Goal: Task Accomplishment & Management: Manage account settings

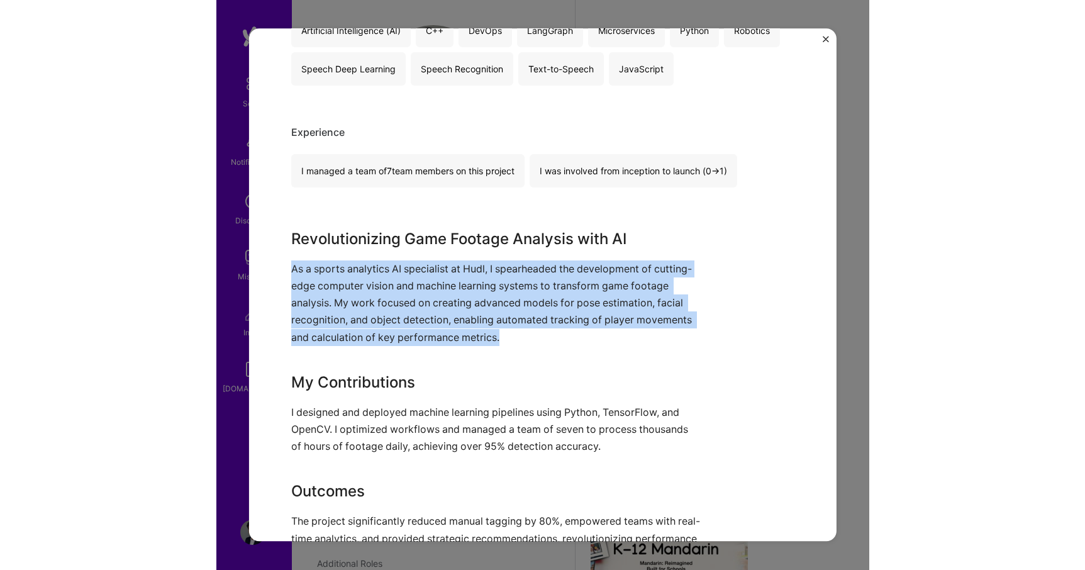
scroll to position [2071, 0]
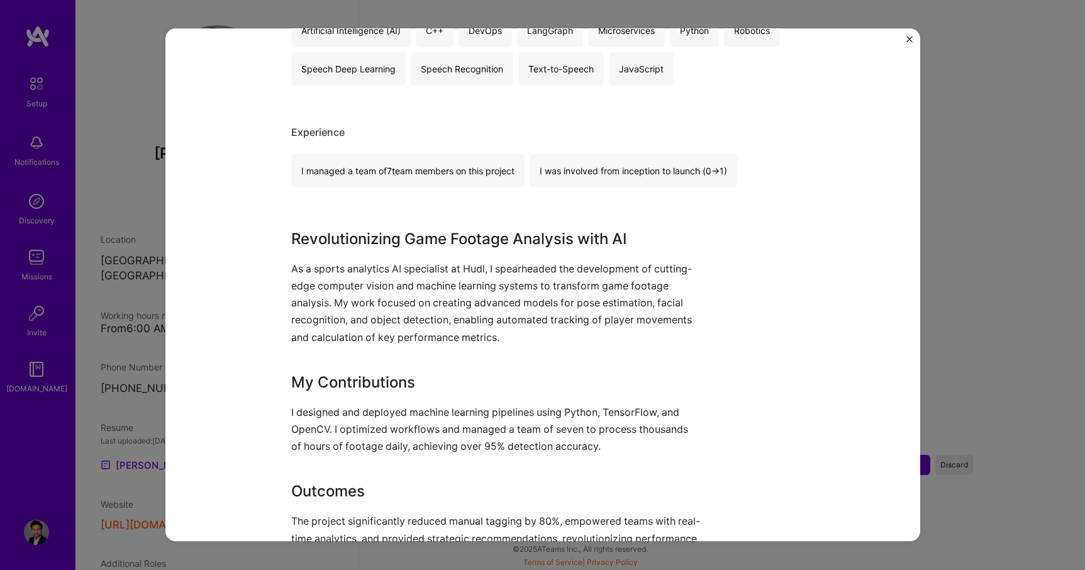
click at [329, 145] on div "Experience I managed a team of 7 team members on this project I was involved fr…" at bounding box center [542, 157] width 503 height 62
click at [159, 82] on div "Senior Machine learning Engineer Hudl Artifical Intelligence / Machine Learning…" at bounding box center [542, 285] width 1085 height 570
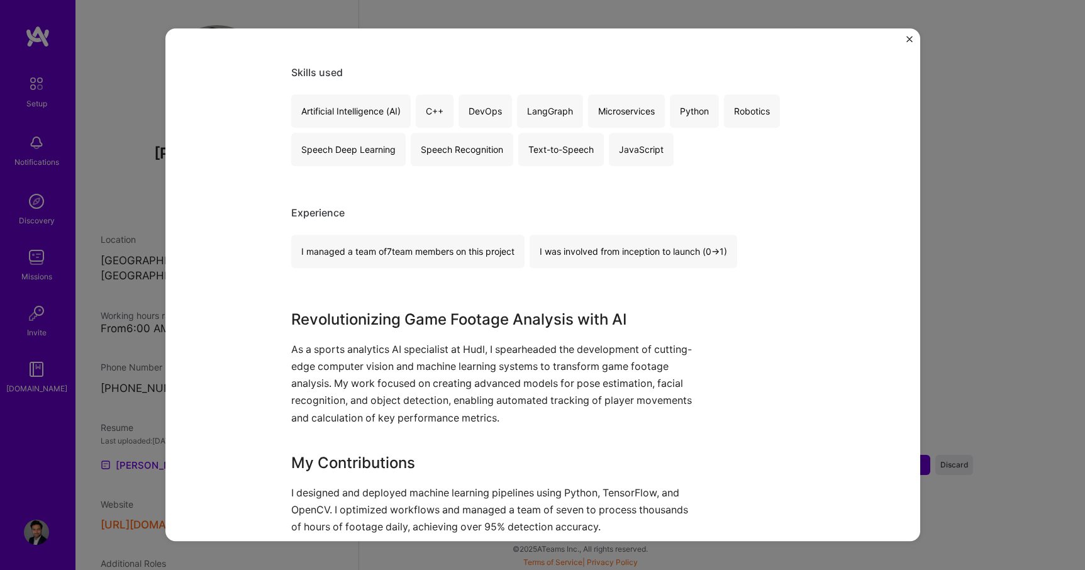
scroll to position [1303, 0]
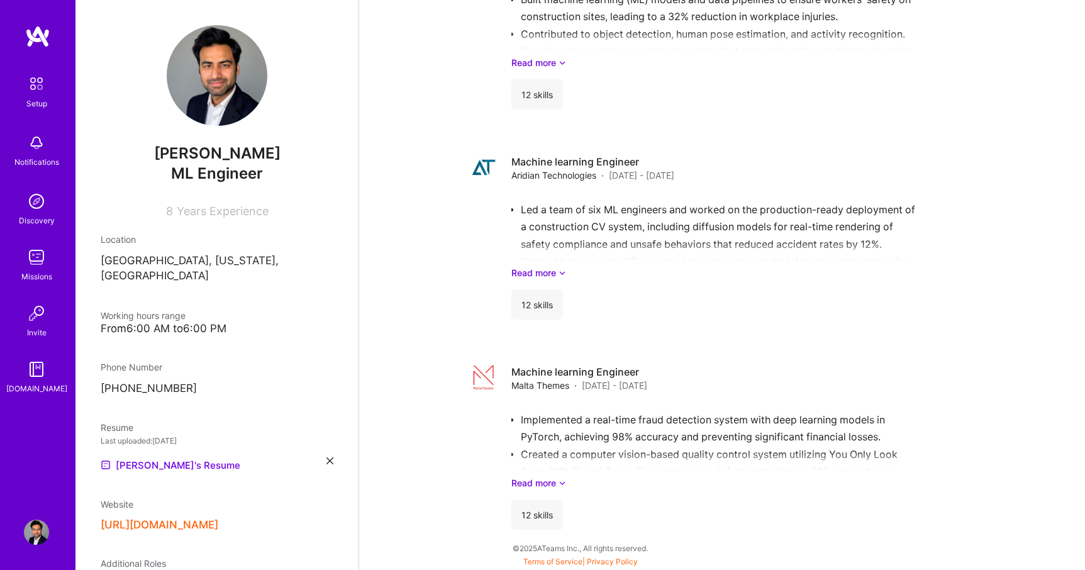
scroll to position [1303, 0]
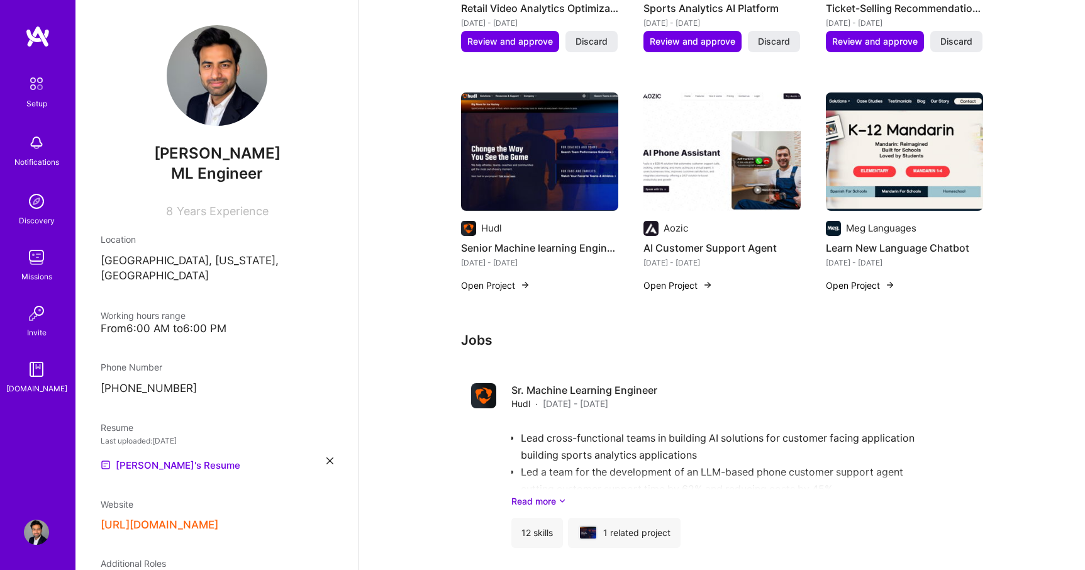
click at [26, 263] on img at bounding box center [36, 257] width 25 height 25
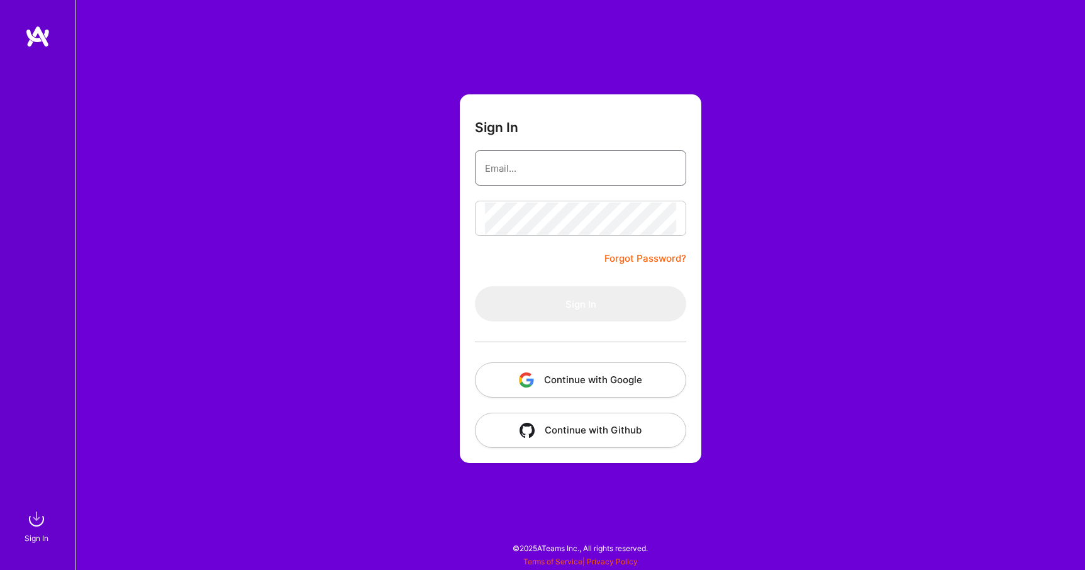
type input "[EMAIL_ADDRESS][DOMAIN_NAME]"
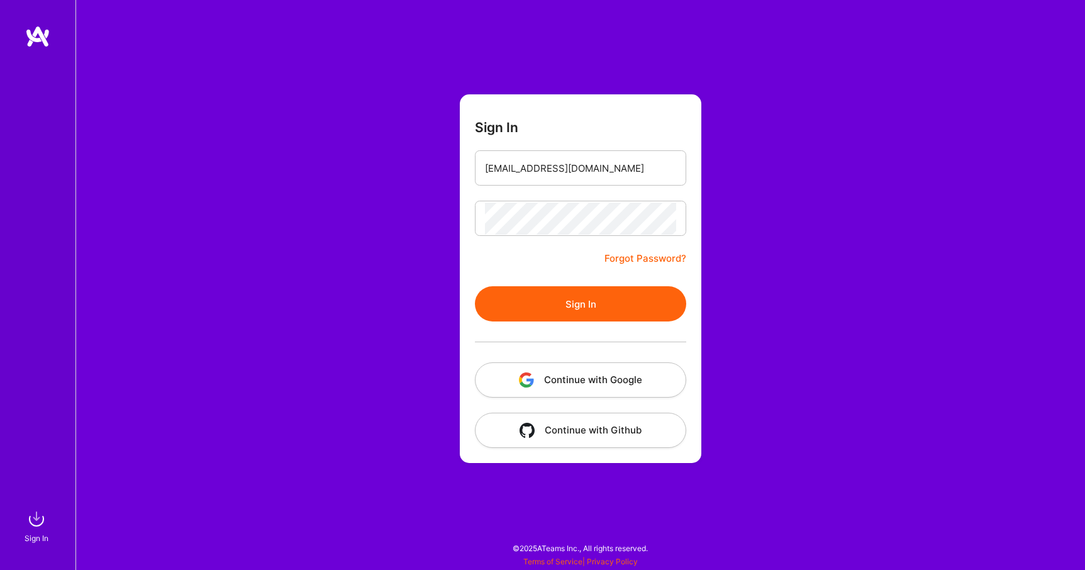
click at [467, 258] on form "Sign In [EMAIL_ADDRESS][DOMAIN_NAME] Forgot Password? Sign In Continue with Goo…" at bounding box center [580, 278] width 241 height 368
click at [543, 308] on button "Sign In" at bounding box center [580, 303] width 211 height 35
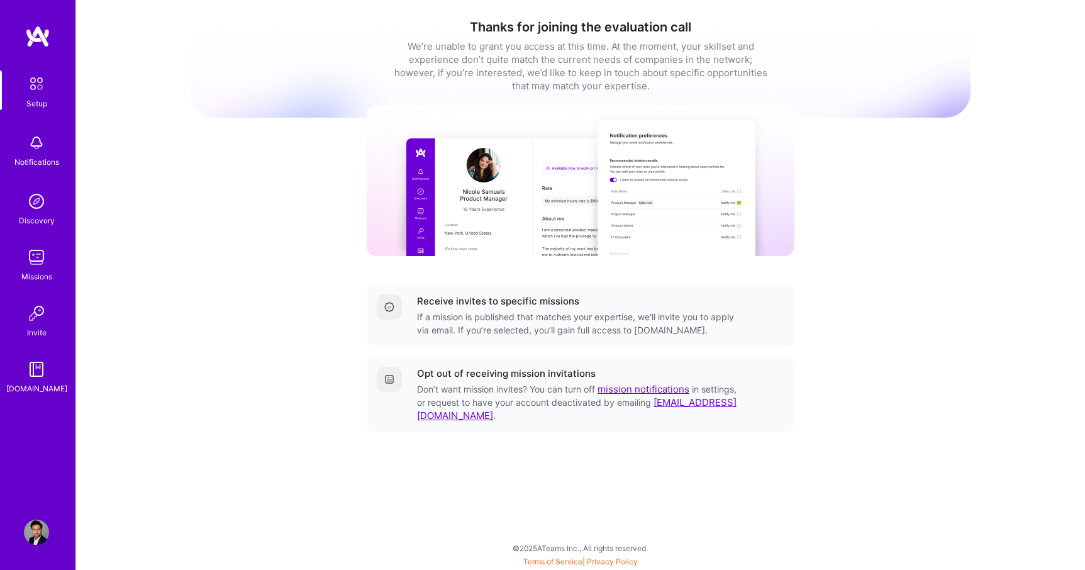
click at [39, 261] on img at bounding box center [36, 257] width 25 height 25
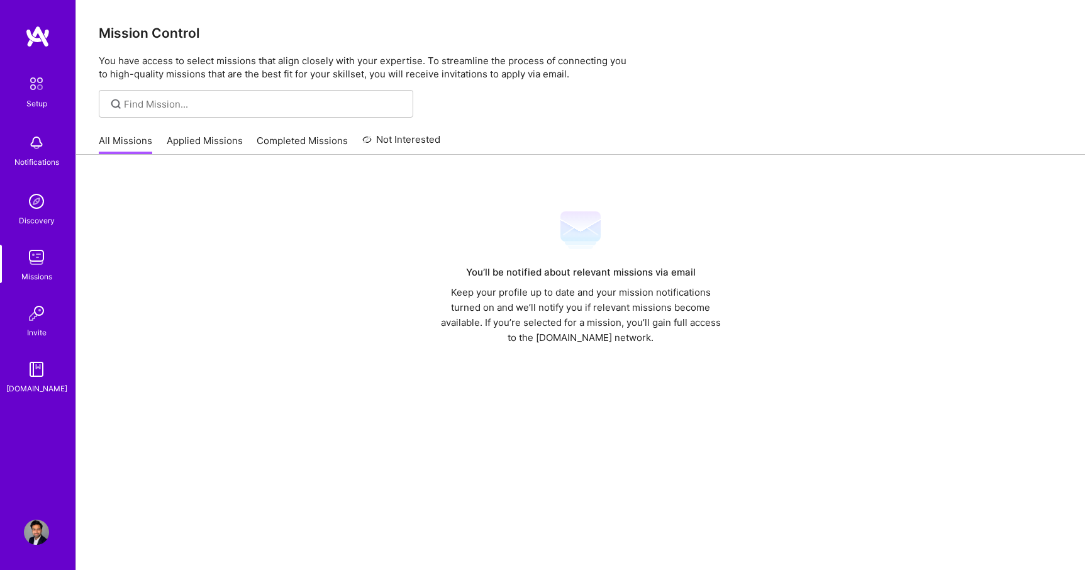
click at [212, 141] on link "Applied Missions" at bounding box center [205, 144] width 76 height 21
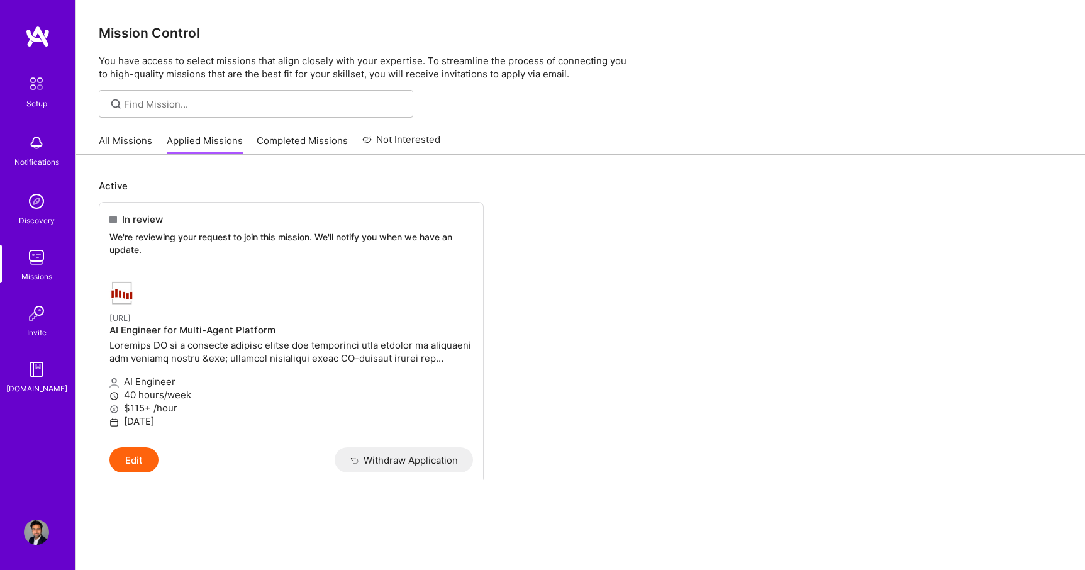
click at [284, 141] on link "Completed Missions" at bounding box center [302, 144] width 91 height 21
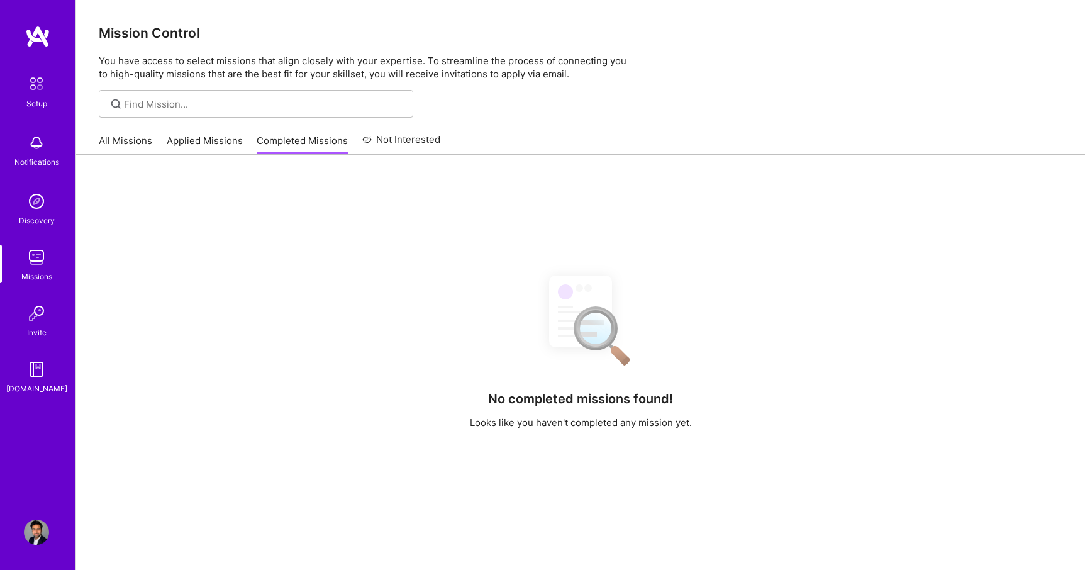
click at [138, 135] on link "All Missions" at bounding box center [125, 144] width 53 height 21
